Goal: Task Accomplishment & Management: Complete application form

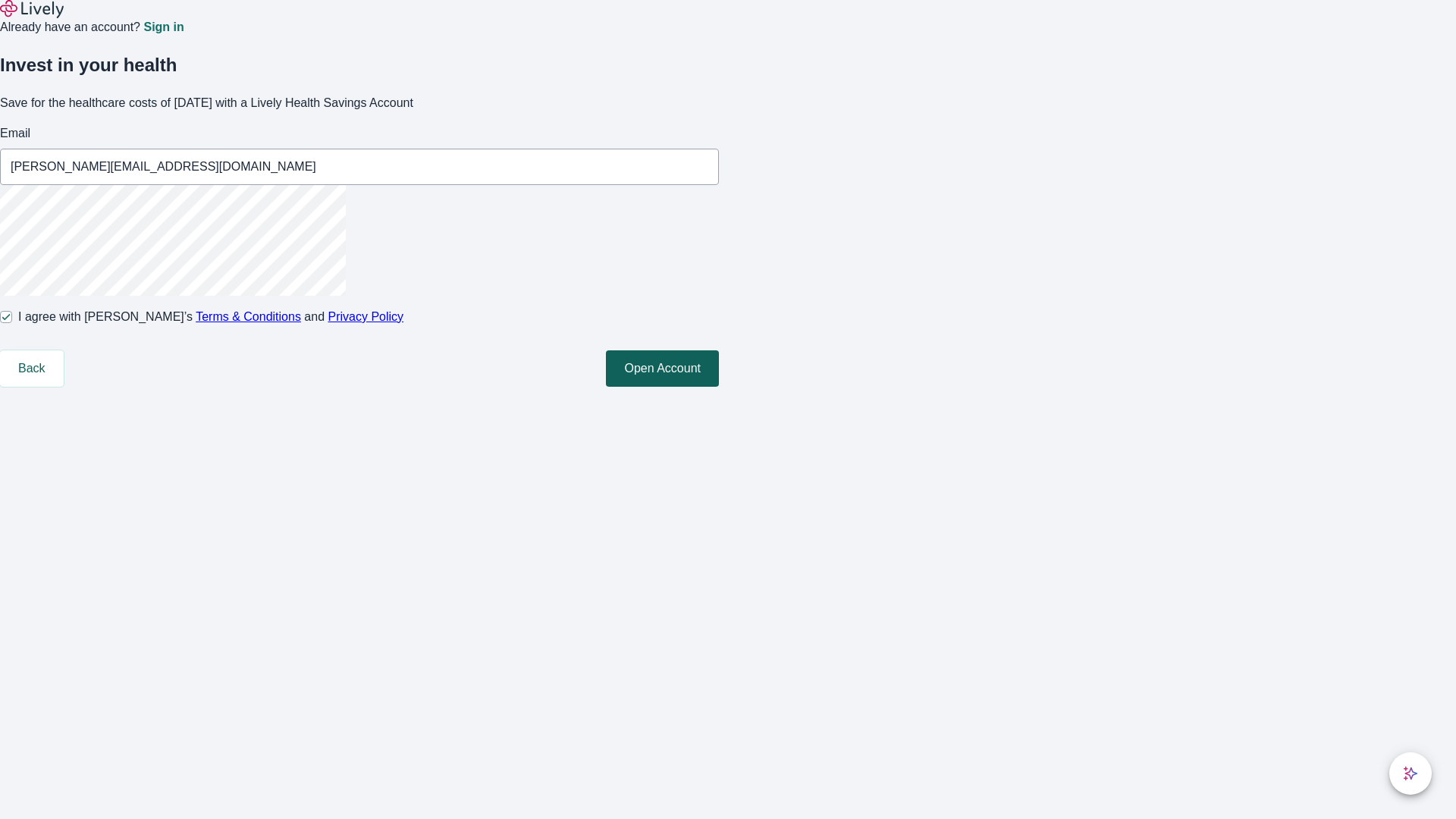
click at [719, 387] on button "Open Account" at bounding box center [662, 368] width 113 height 36
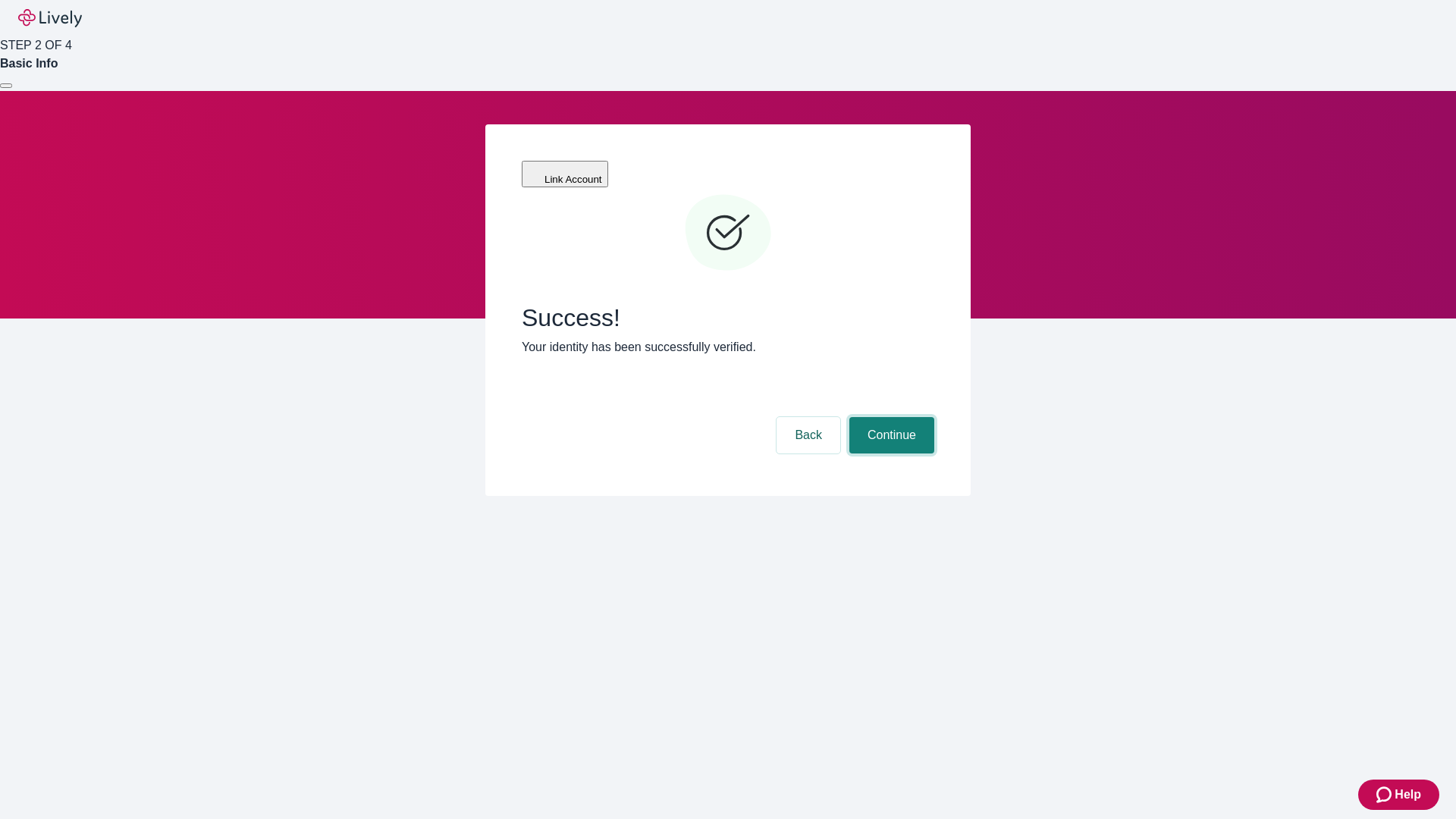
click at [889, 417] on button "Continue" at bounding box center [891, 435] width 85 height 36
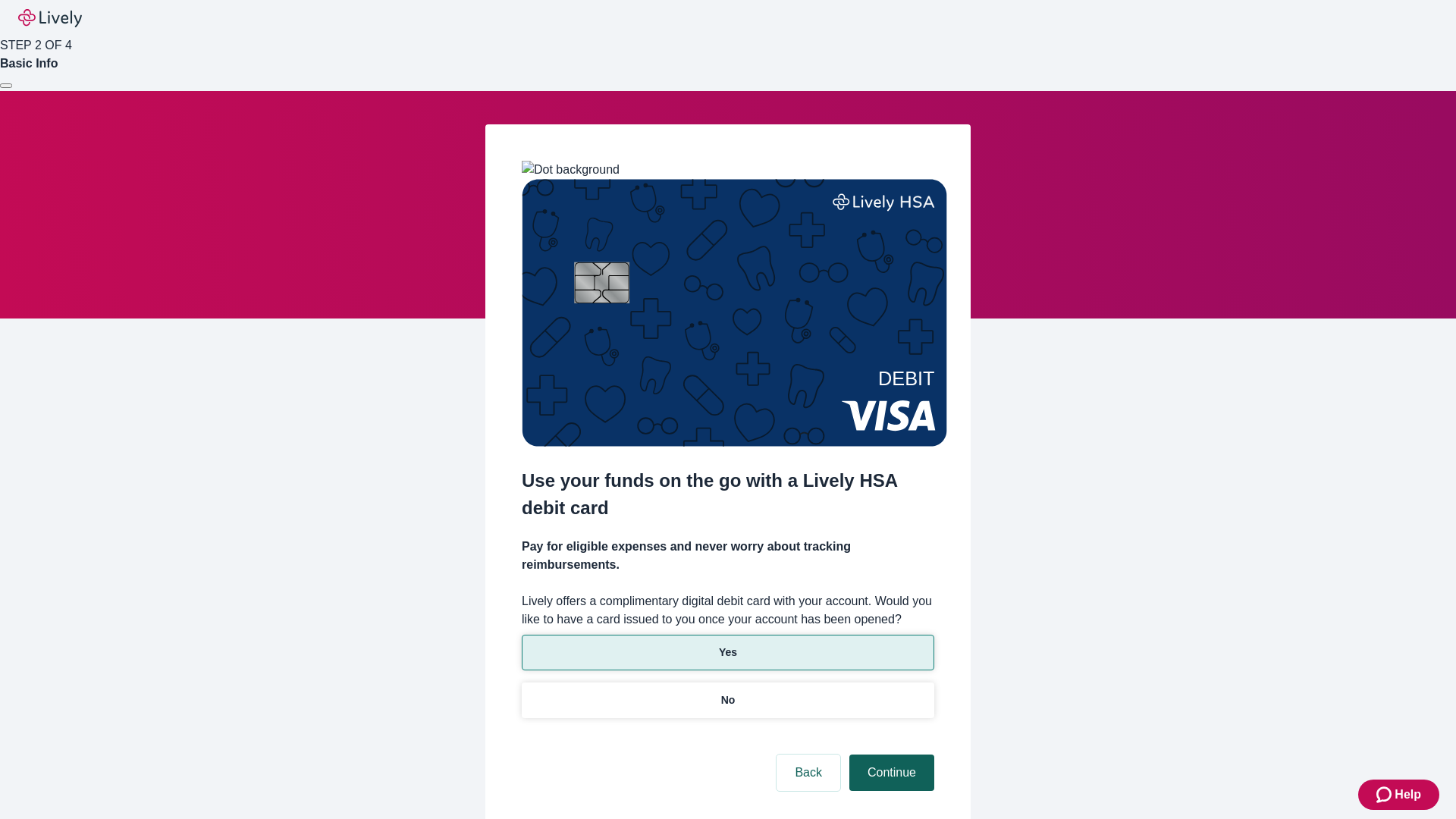
click at [728, 645] on p "Yes" at bounding box center [728, 653] width 18 height 16
click at [889, 754] on button "Continue" at bounding box center [891, 772] width 85 height 36
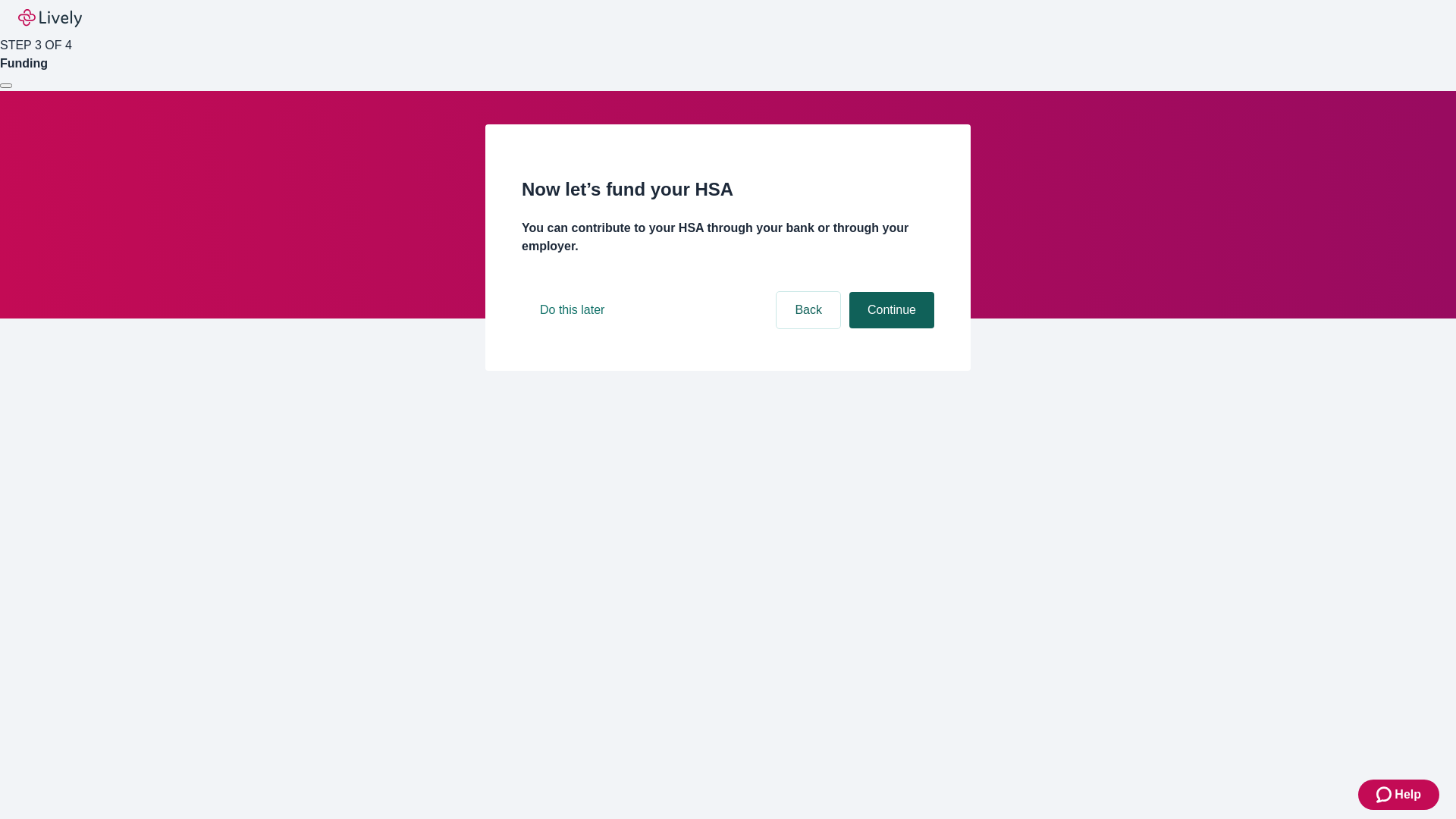
click at [889, 328] on button "Continue" at bounding box center [891, 309] width 85 height 36
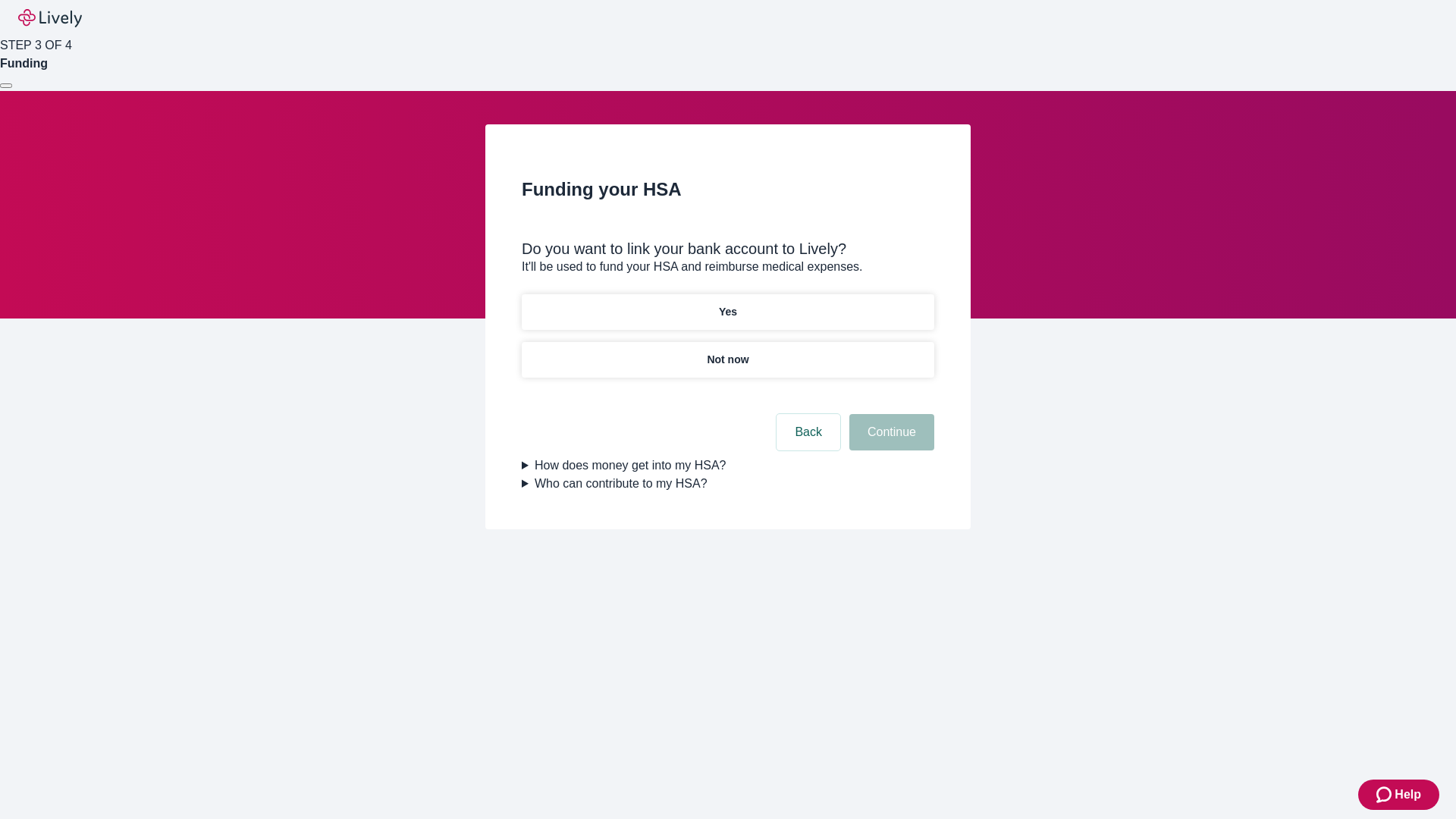
click at [728, 351] on p "Not now" at bounding box center [728, 359] width 41 height 16
click at [889, 441] on button "Continue" at bounding box center [891, 431] width 85 height 36
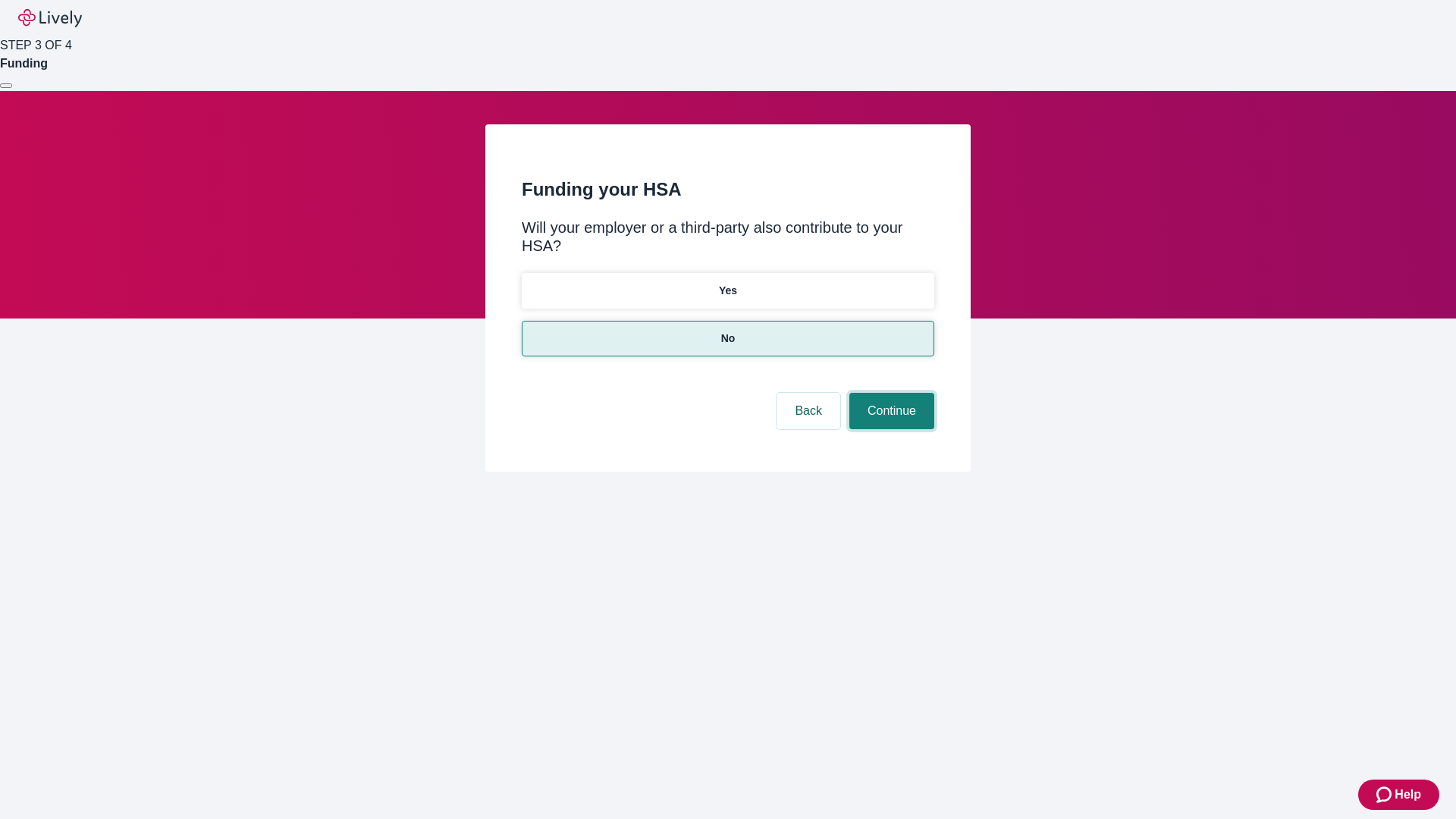
click at [889, 393] on button "Continue" at bounding box center [891, 410] width 85 height 36
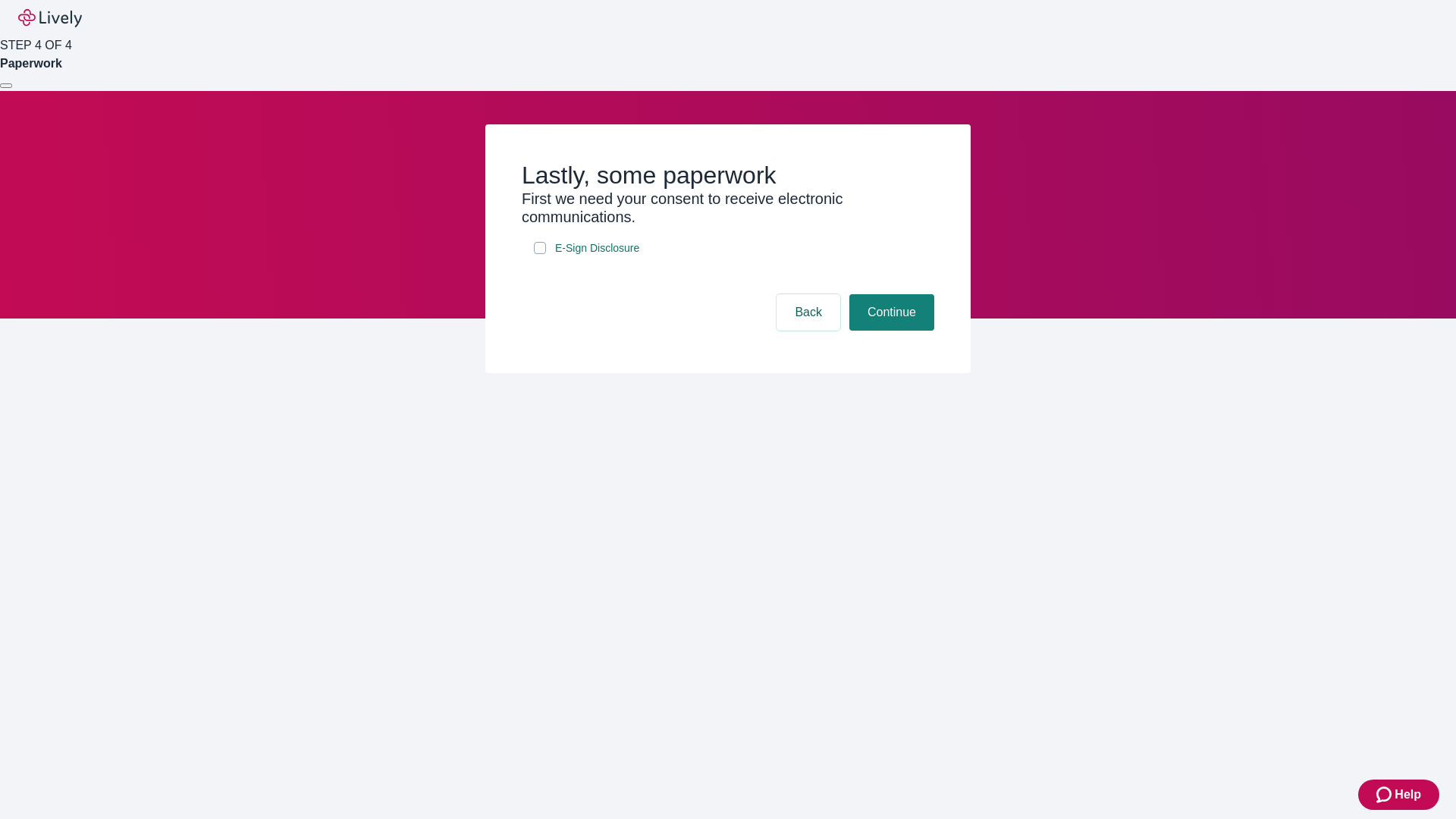
click at [539, 254] on input "E-Sign Disclosure" at bounding box center [539, 248] width 12 height 12
checkbox input "true"
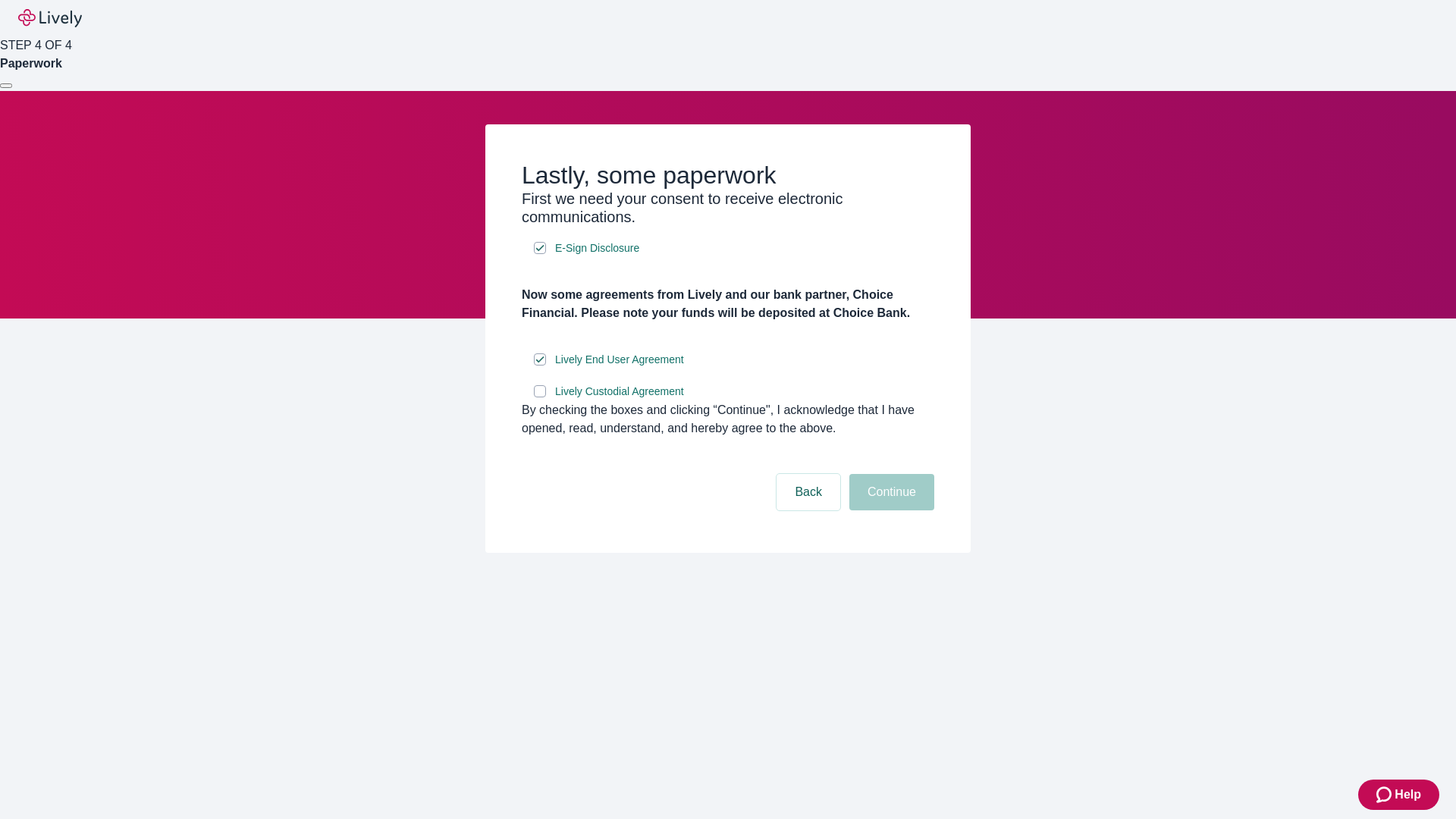
click at [539, 398] on input "Lively Custodial Agreement" at bounding box center [539, 391] width 12 height 12
checkbox input "true"
click at [889, 510] on button "Continue" at bounding box center [891, 491] width 85 height 36
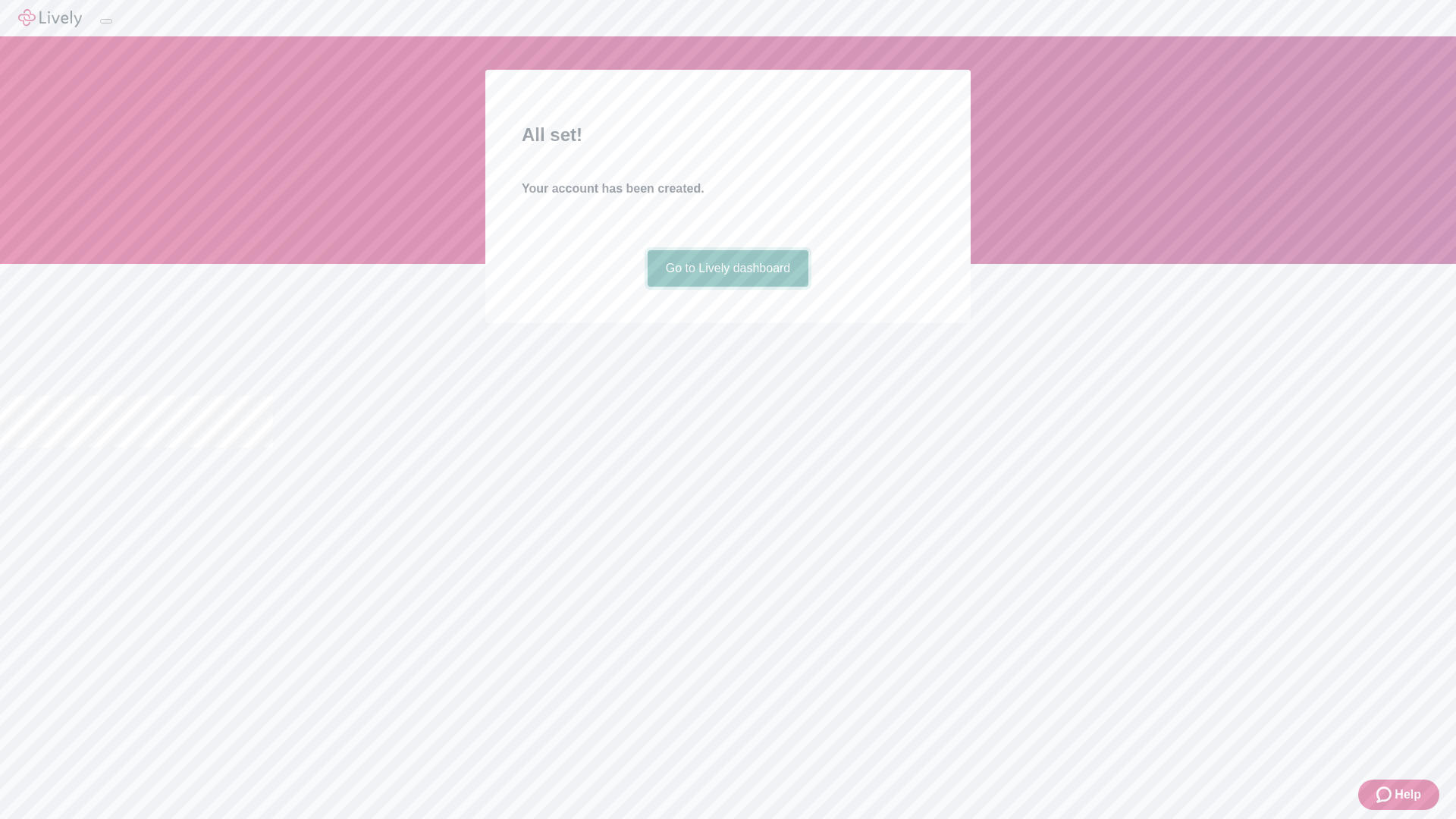
click at [728, 286] on link "Go to Lively dashboard" at bounding box center [728, 268] width 161 height 36
